Goal: Information Seeking & Learning: Learn about a topic

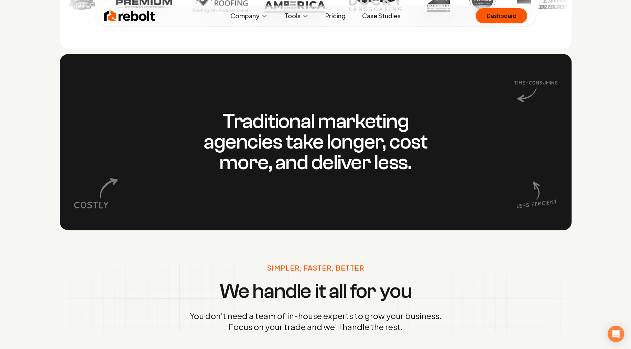
scroll to position [665, 0]
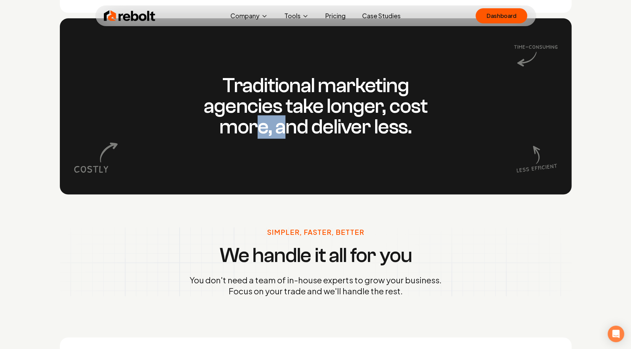
drag, startPoint x: 288, startPoint y: 132, endPoint x: 249, endPoint y: 133, distance: 39.6
click at [250, 133] on h3 "Traditional marketing agencies take longer, cost more, and deliver less." at bounding box center [316, 106] width 264 height 62
click at [249, 133] on h3 "Traditional marketing agencies take longer, cost more, and deliver less." at bounding box center [316, 106] width 264 height 62
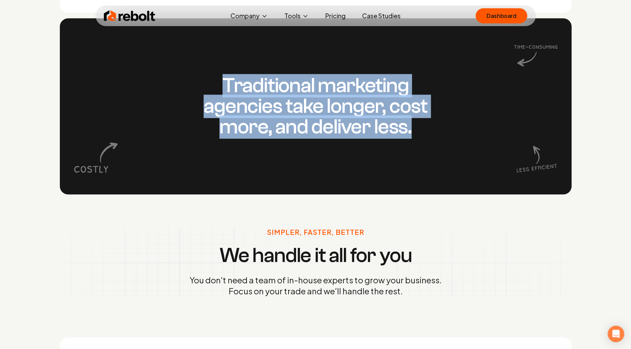
drag, startPoint x: 227, startPoint y: 82, endPoint x: 412, endPoint y: 126, distance: 190.5
click at [412, 126] on h3 "Traditional marketing agencies take longer, cost more, and deliver less." at bounding box center [316, 106] width 264 height 62
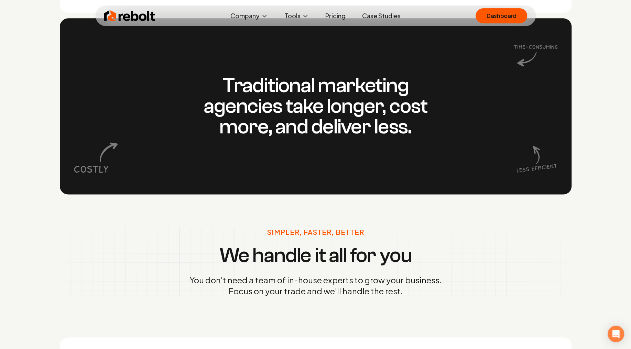
click at [226, 77] on h3 "Traditional marketing agencies take longer, cost more, and deliver less." at bounding box center [316, 106] width 264 height 62
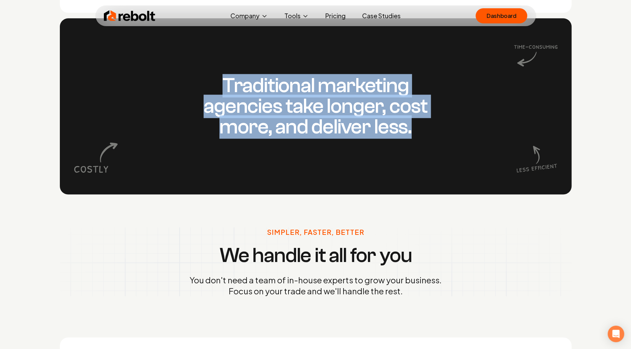
drag, startPoint x: 222, startPoint y: 78, endPoint x: 410, endPoint y: 130, distance: 195.0
click at [410, 130] on h3 "Traditional marketing agencies take longer, cost more, and deliver less." at bounding box center [316, 106] width 264 height 62
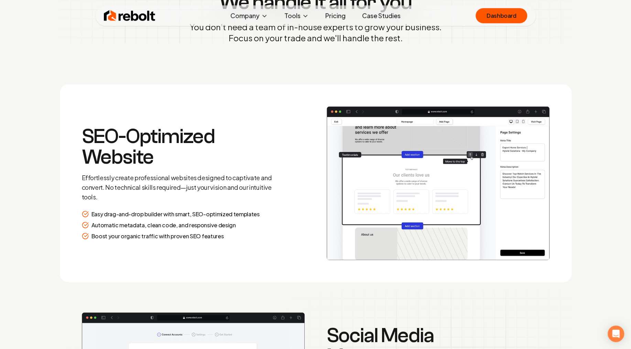
scroll to position [924, 0]
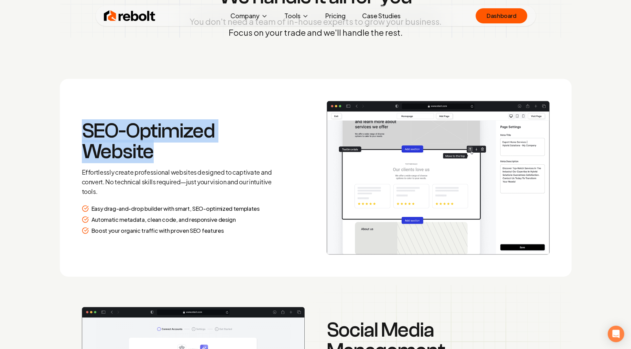
drag, startPoint x: 81, startPoint y: 128, endPoint x: 153, endPoint y: 153, distance: 76.7
click at [153, 153] on section "SEO-Optimized Website Effortlessly create professional websites designed to cap…" at bounding box center [316, 178] width 512 height 198
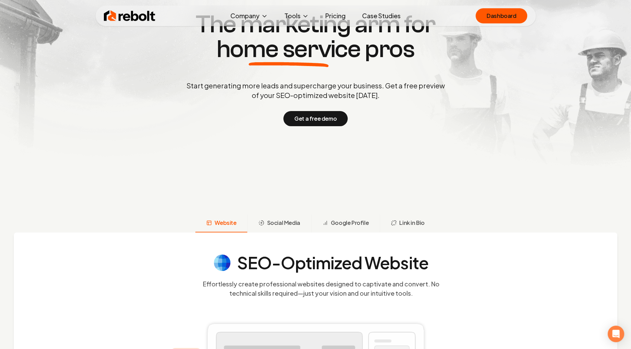
scroll to position [0, 0]
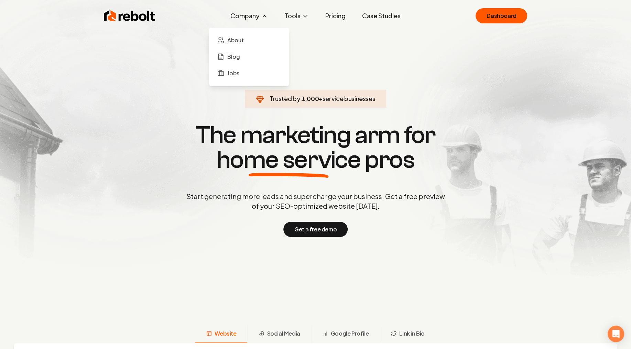
drag, startPoint x: 238, startPoint y: 24, endPoint x: 247, endPoint y: 16, distance: 12.4
click at [240, 23] on div "Rebolt Company About Blog Jobs Tools Google Review QR Code Generator Google Bus…" at bounding box center [316, 16] width 440 height 21
click at [248, 15] on button "Company" at bounding box center [249, 16] width 48 height 14
click at [237, 40] on span "About" at bounding box center [235, 40] width 17 height 8
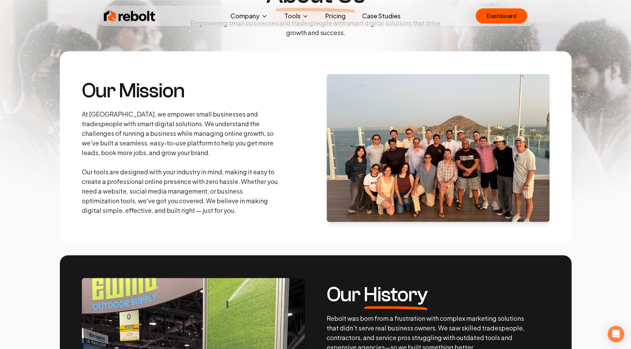
scroll to position [74, 0]
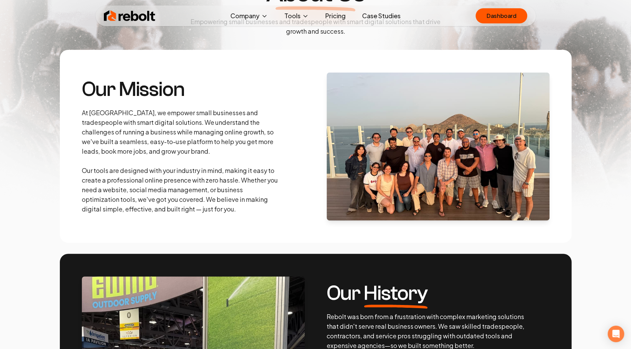
click at [371, 161] on img at bounding box center [438, 147] width 223 height 148
click at [357, 180] on img at bounding box center [438, 147] width 223 height 148
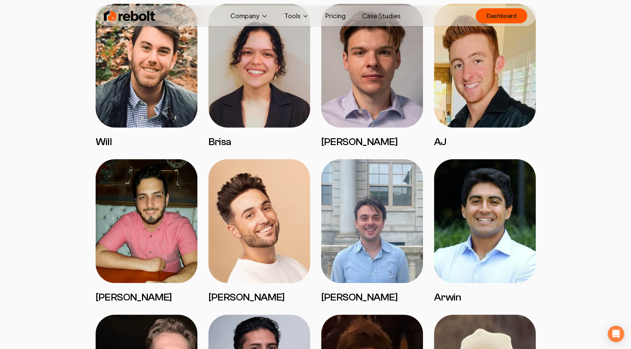
scroll to position [1257, 0]
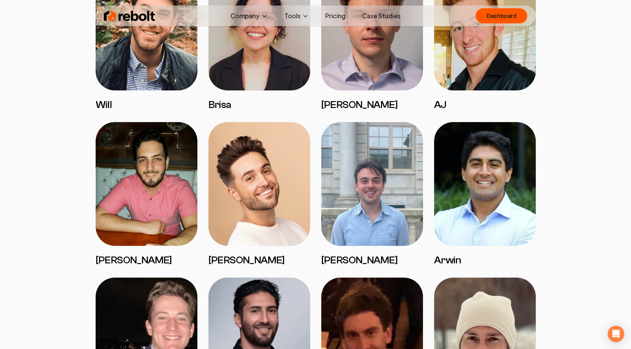
click at [361, 185] on img at bounding box center [372, 184] width 102 height 124
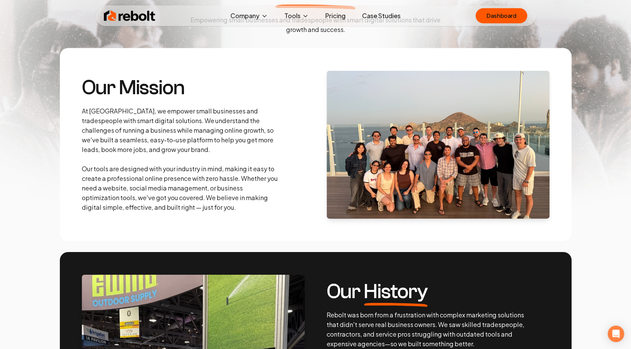
scroll to position [74, 0]
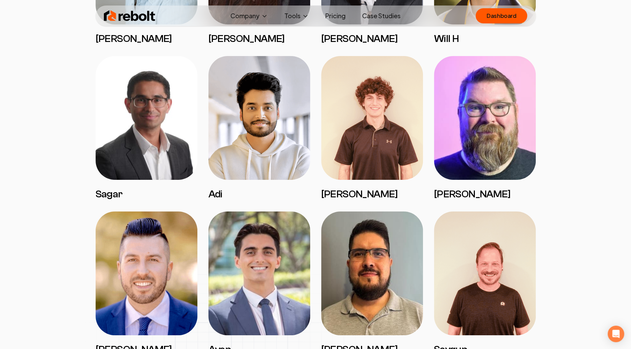
scroll to position [702, 0]
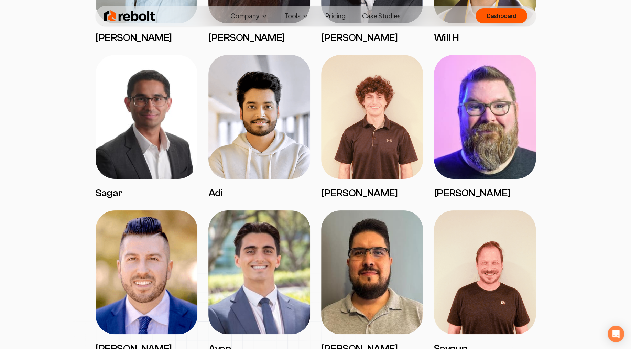
click at [243, 117] on img at bounding box center [259, 117] width 102 height 124
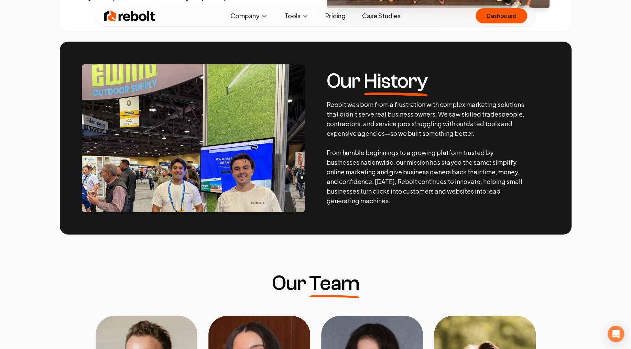
scroll to position [220, 0]
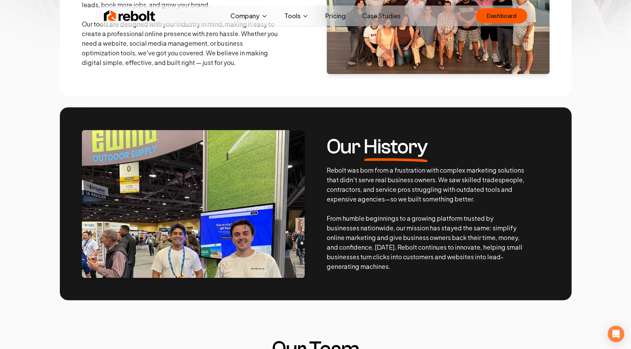
click at [226, 188] on img at bounding box center [193, 204] width 223 height 148
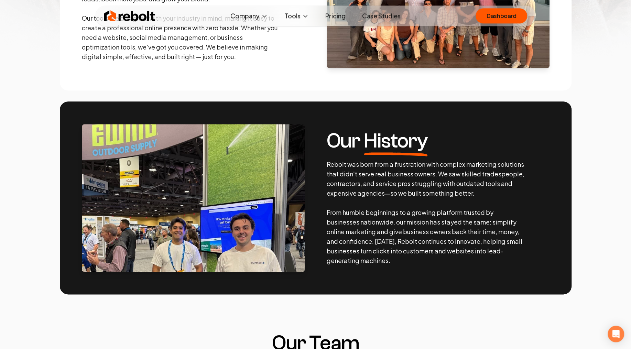
scroll to position [257, 0]
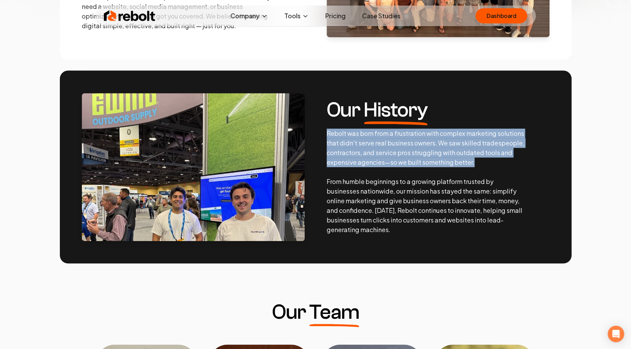
drag, startPoint x: 326, startPoint y: 132, endPoint x: 482, endPoint y: 159, distance: 158.7
click at [482, 159] on section "Our History Rebolt was born from a frustration with complex marketing solutions…" at bounding box center [316, 166] width 512 height 193
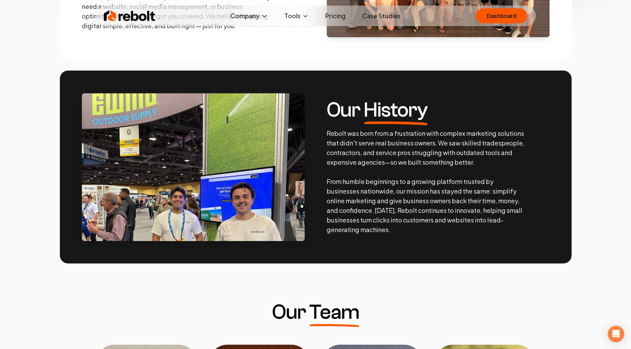
click at [482, 159] on p "Rebolt was born from a frustration with complex marketing solutions that didn't…" at bounding box center [426, 182] width 198 height 106
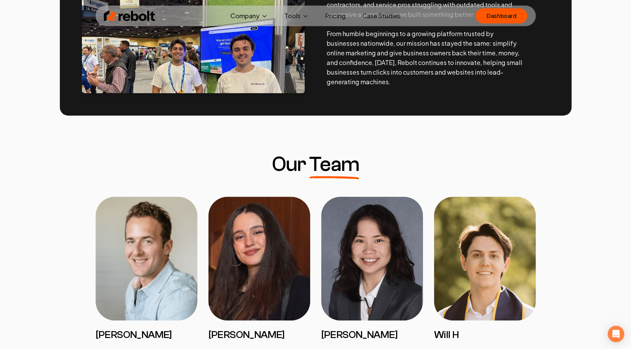
scroll to position [294, 0]
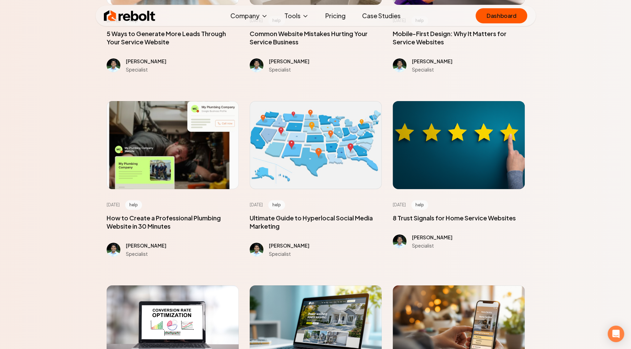
scroll to position [444, 0]
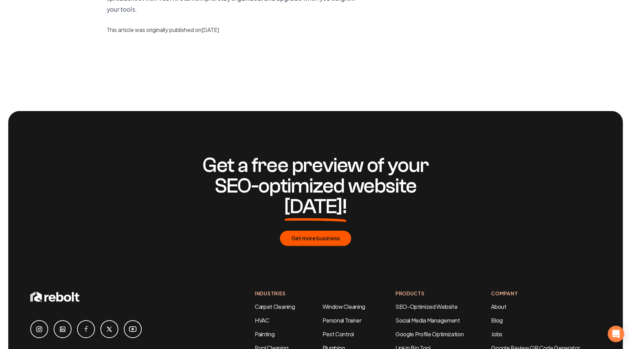
scroll to position [2042, 0]
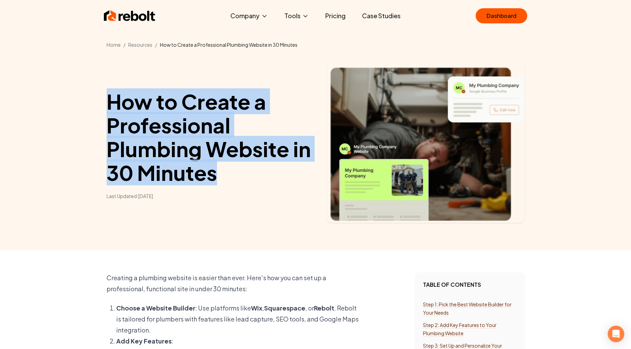
drag, startPoint x: 109, startPoint y: 100, endPoint x: 223, endPoint y: 180, distance: 140.0
click at [225, 183] on h1 "How to Create a Professional Plumbing Website in 30 Minutes" at bounding box center [211, 136] width 209 height 95
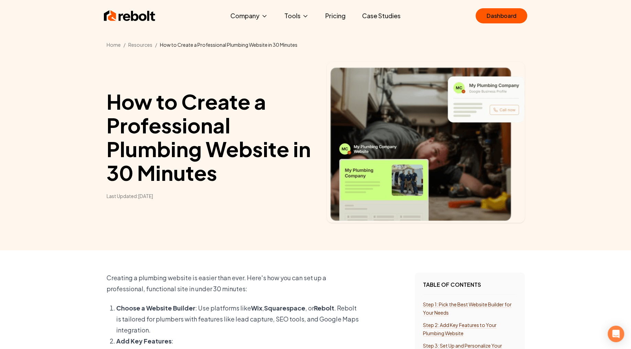
click at [223, 179] on h1 "How to Create a Professional Plumbing Website in 30 Minutes" at bounding box center [211, 136] width 209 height 95
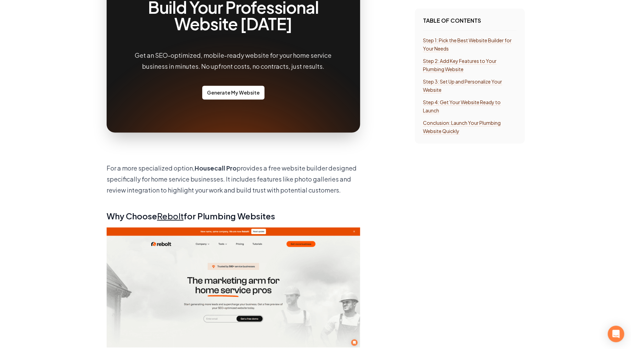
scroll to position [813, 0]
